Goal: Navigation & Orientation: Find specific page/section

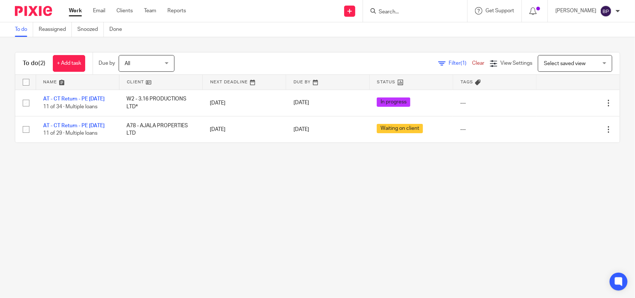
drag, startPoint x: 126, startPoint y: 12, endPoint x: 165, endPoint y: 31, distance: 43.2
click at [126, 12] on link "Clients" at bounding box center [124, 10] width 16 height 7
